Goal: Information Seeking & Learning: Find specific page/section

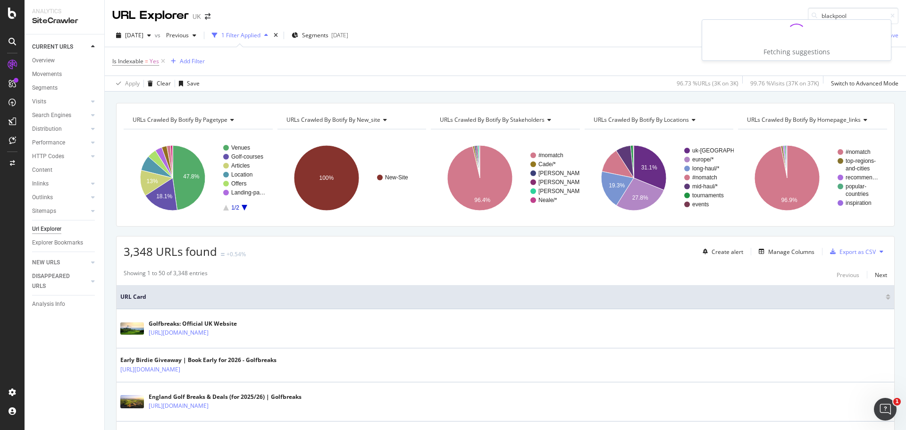
type input "blackpool"
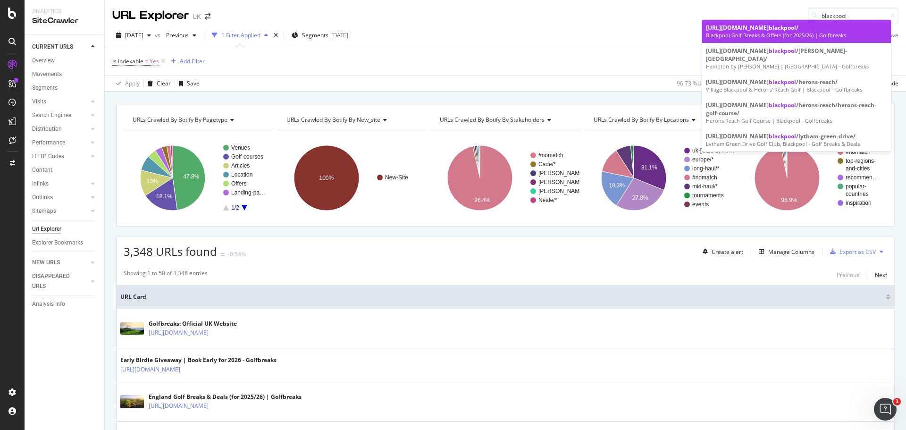
click at [849, 33] on div "Blackpool Golf Breaks & Offers (for 2025/26) | Golfbreaks" at bounding box center [796, 36] width 181 height 8
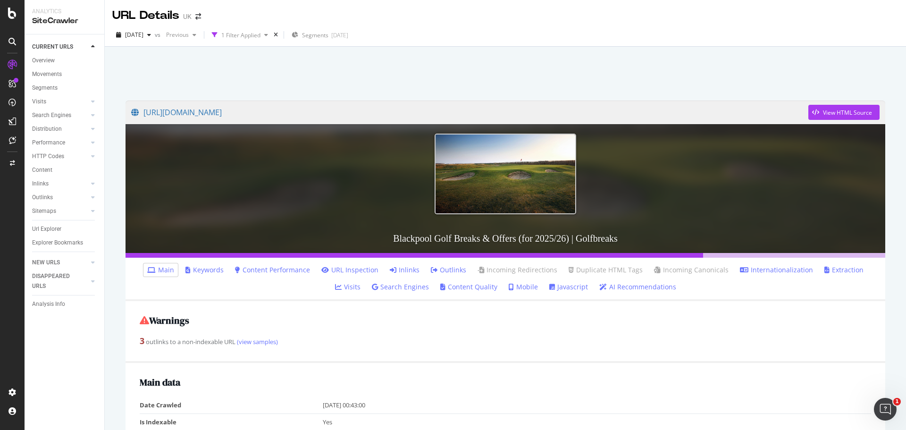
click at [393, 270] on link "Inlinks" at bounding box center [405, 269] width 30 height 9
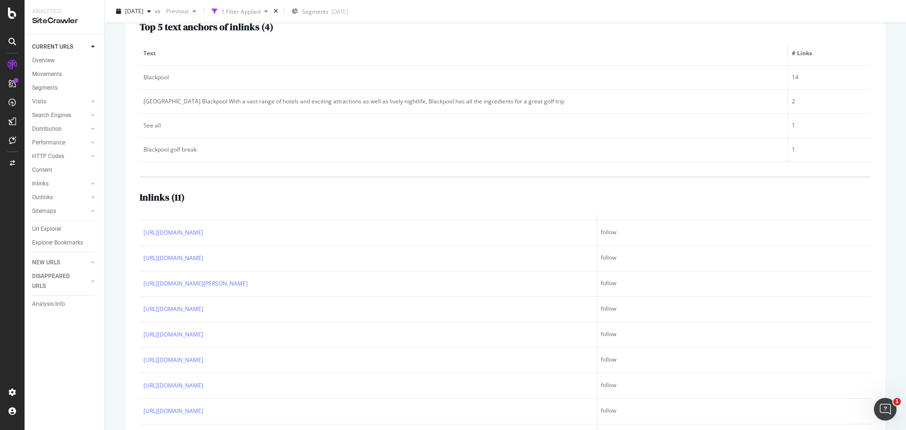
scroll to position [68, 0]
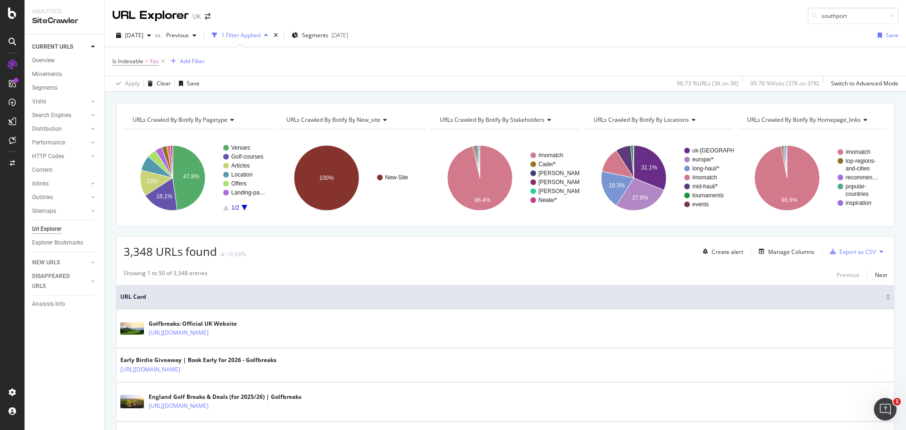
type input "southport"
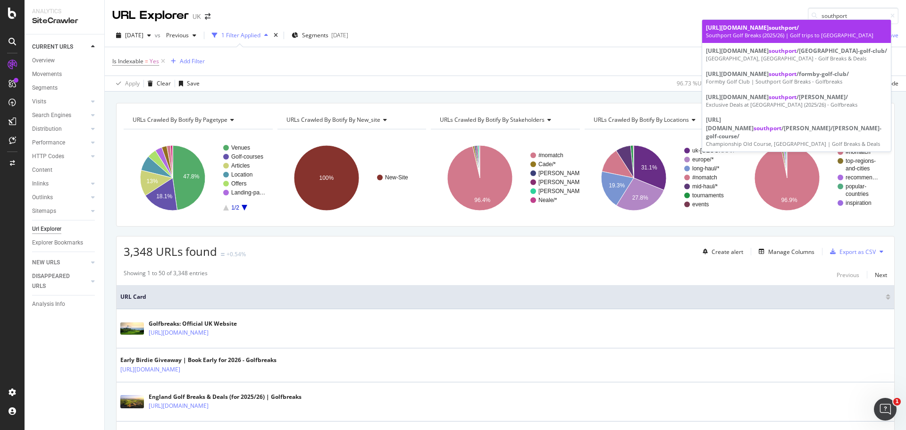
click at [780, 27] on div "[URL][DOMAIN_NAME] [GEOGRAPHIC_DATA] /" at bounding box center [796, 28] width 181 height 8
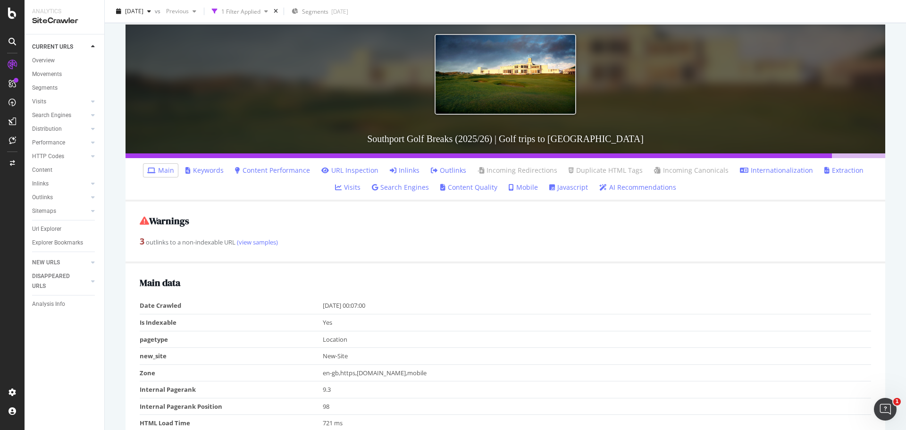
scroll to position [100, 0]
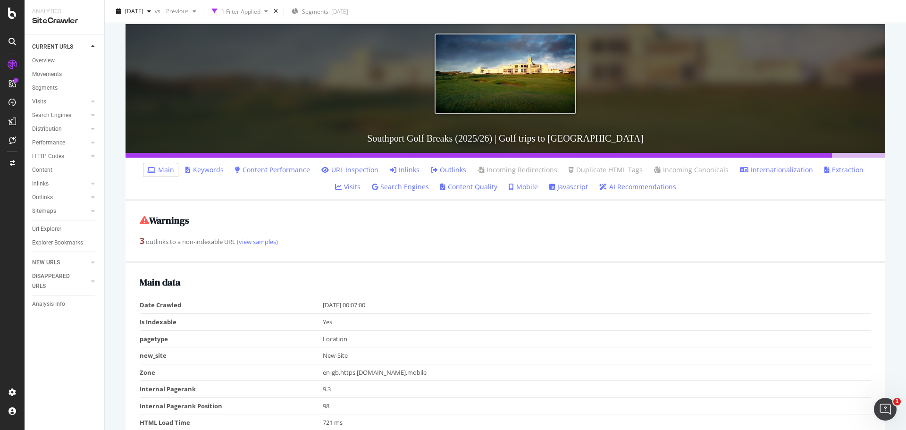
click at [396, 167] on link "Inlinks" at bounding box center [405, 169] width 30 height 9
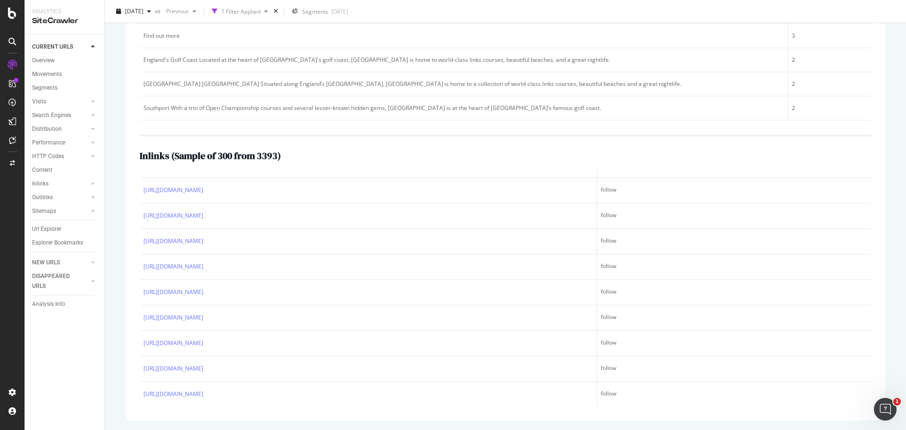
scroll to position [401, 0]
